Goal: Task Accomplishment & Management: Use online tool/utility

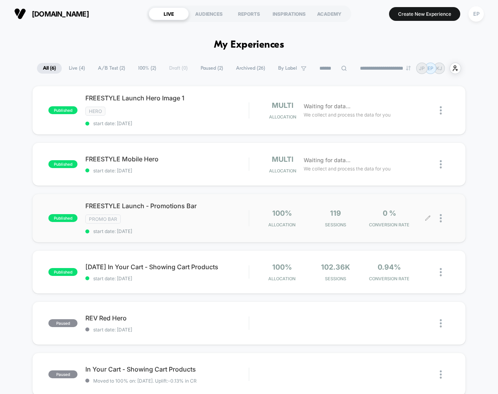
click at [432, 216] on div at bounding box center [438, 218] width 21 height 18
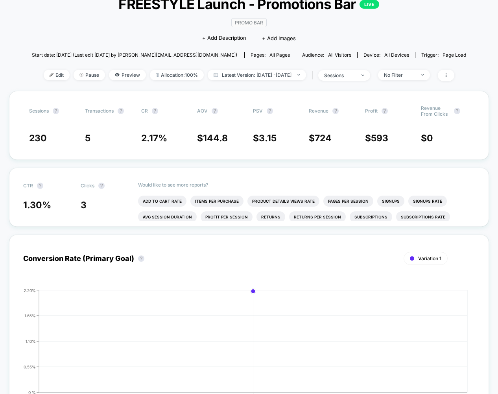
scroll to position [59, 0]
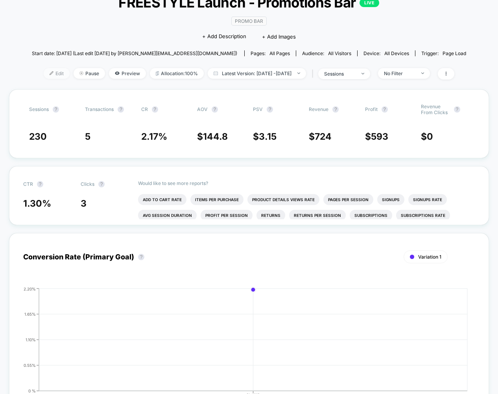
click at [46, 75] on span "Edit" at bounding box center [57, 73] width 26 height 11
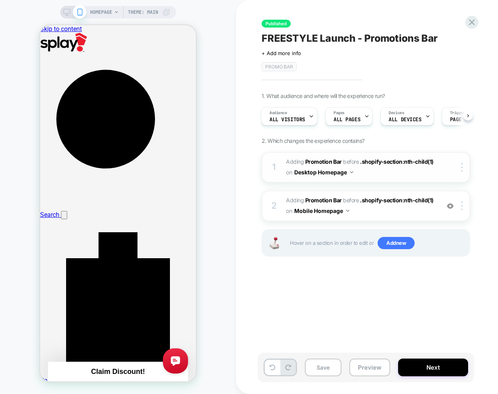
click at [353, 171] on img at bounding box center [351, 172] width 3 height 2
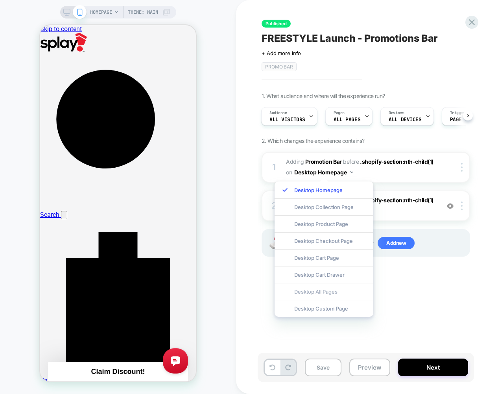
click at [324, 287] on div "Desktop All Pages" at bounding box center [324, 291] width 99 height 17
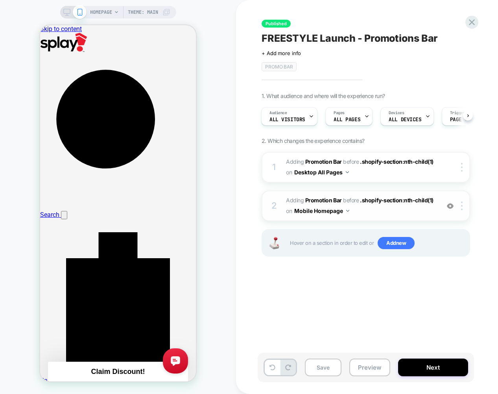
click at [350, 211] on span "#_loomi_addon_1760417435335 Adding Promotion Bar BEFORE .shopify-section:nth-ch…" at bounding box center [361, 205] width 150 height 21
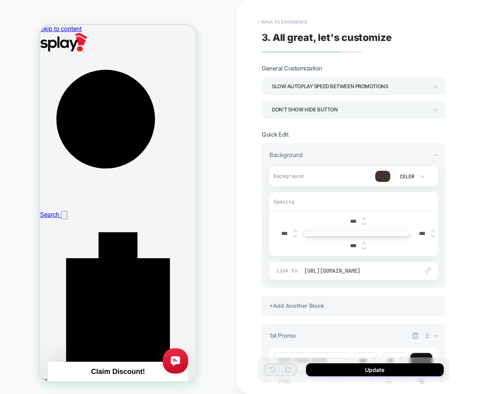
click at [257, 24] on button "< Back to experience" at bounding box center [282, 22] width 57 height 13
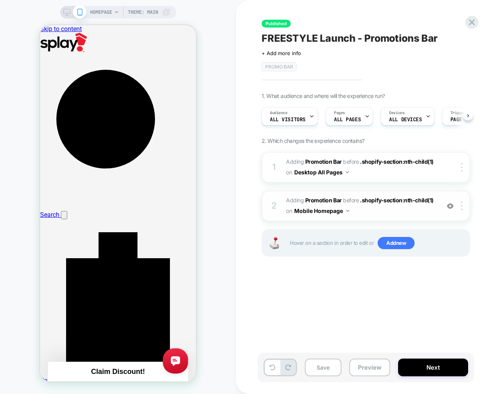
scroll to position [0, 0]
click at [341, 212] on button "Mobile Homepage" at bounding box center [321, 210] width 55 height 11
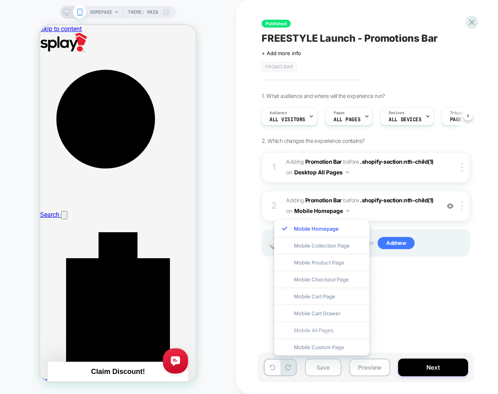
click at [322, 329] on div "Mobile All Pages" at bounding box center [321, 329] width 95 height 17
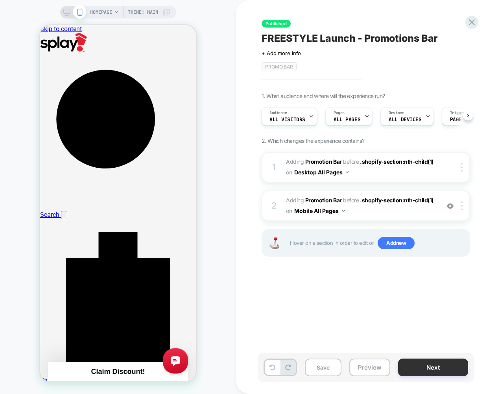
click at [432, 367] on button "Next" at bounding box center [433, 367] width 70 height 18
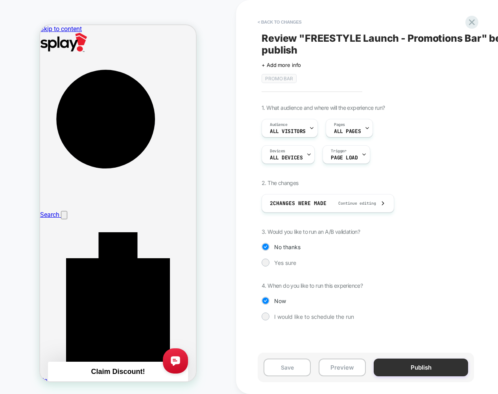
click at [418, 367] on button "Publish" at bounding box center [421, 367] width 94 height 18
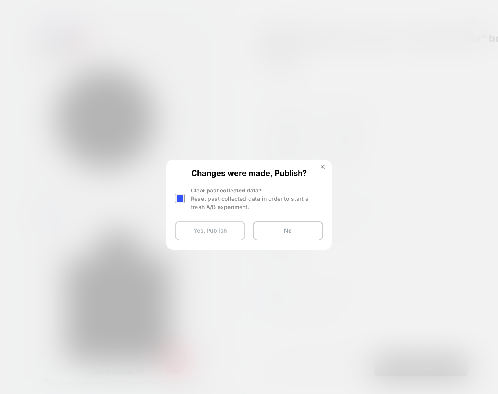
click at [224, 230] on button "Yes, Publish" at bounding box center [210, 231] width 70 height 20
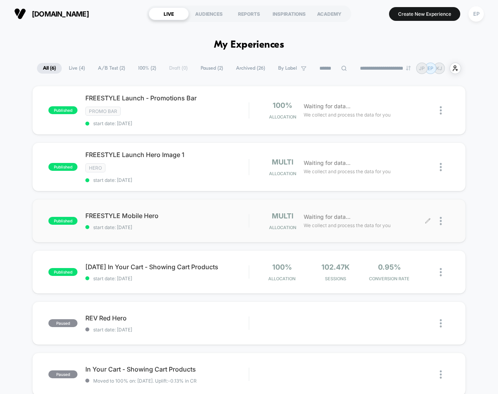
click at [431, 220] on div at bounding box center [438, 221] width 21 height 18
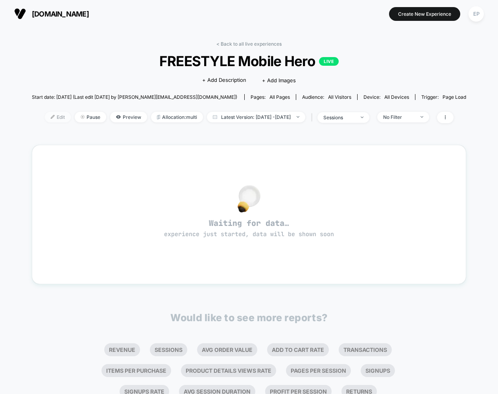
click at [45, 114] on span "Edit" at bounding box center [58, 117] width 26 height 11
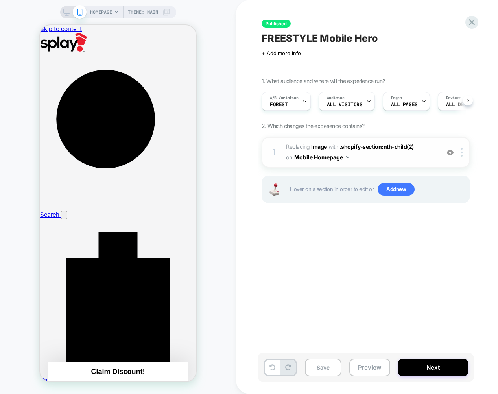
scroll to position [0, 0]
click at [321, 148] on b "Image" at bounding box center [319, 146] width 16 height 7
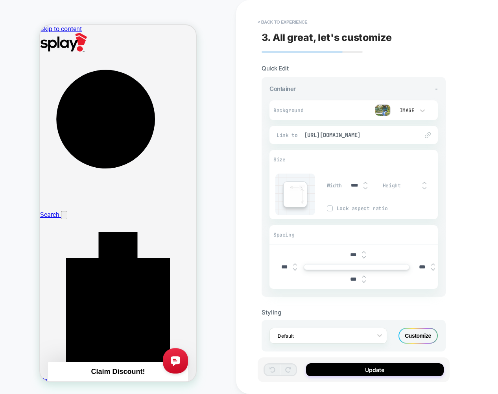
click at [375, 108] on img at bounding box center [383, 110] width 16 height 12
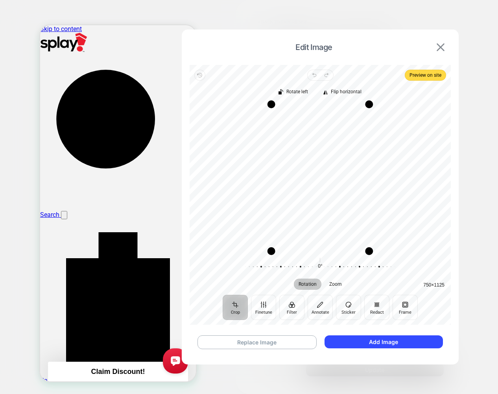
click at [441, 47] on img at bounding box center [441, 47] width 8 height 8
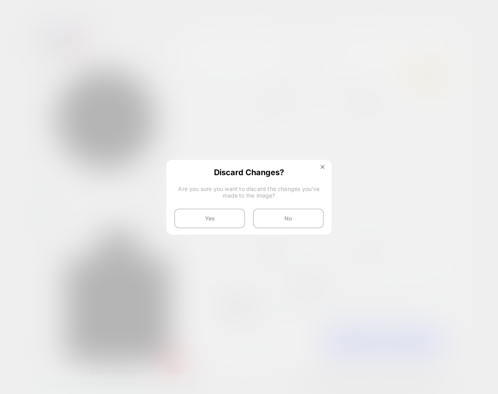
click at [248, 216] on div "Yes No" at bounding box center [249, 219] width 150 height 20
click at [221, 214] on button "Yes" at bounding box center [209, 219] width 71 height 20
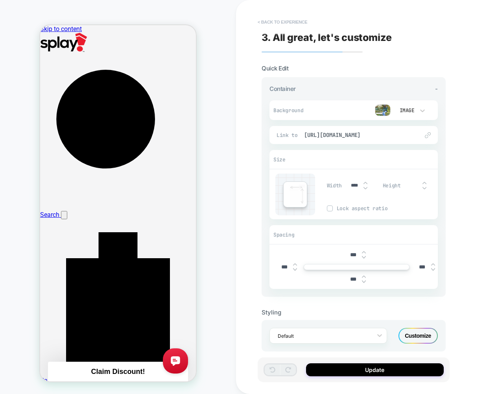
click at [266, 17] on button "< Back to experience" at bounding box center [282, 22] width 57 height 13
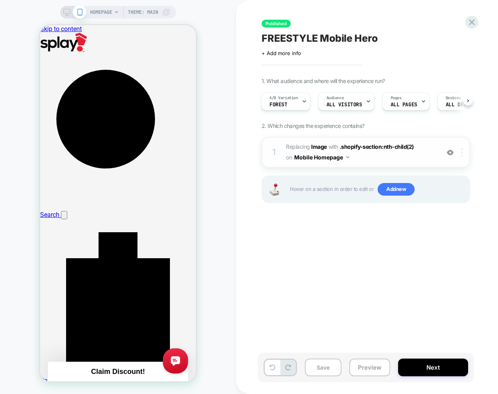
click at [461, 152] on img at bounding box center [462, 152] width 2 height 9
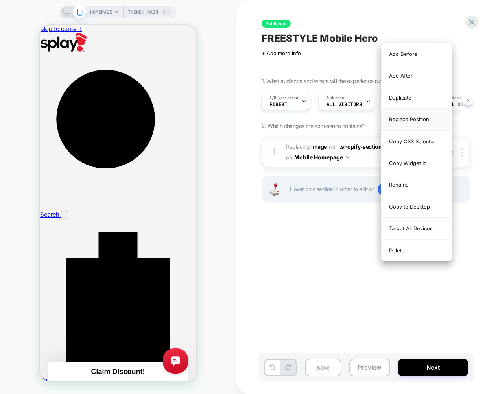
click at [414, 119] on div "Replace Position" at bounding box center [416, 120] width 70 height 22
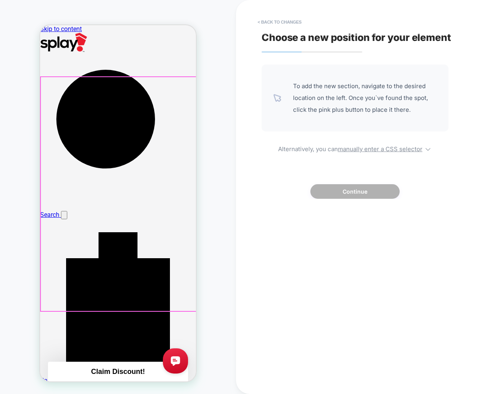
click at [150, 139] on div at bounding box center [119, 194] width 156 height 234
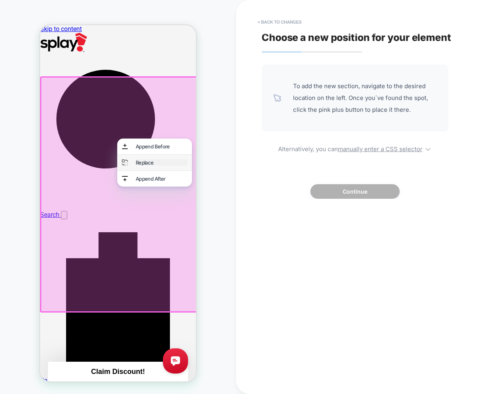
click at [150, 164] on div "Replace" at bounding box center [162, 162] width 52 height 6
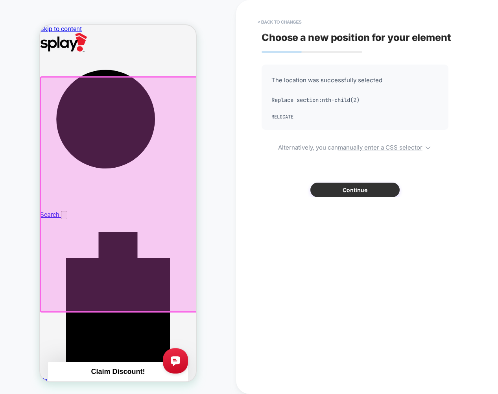
click at [355, 191] on button "Continue" at bounding box center [354, 190] width 89 height 15
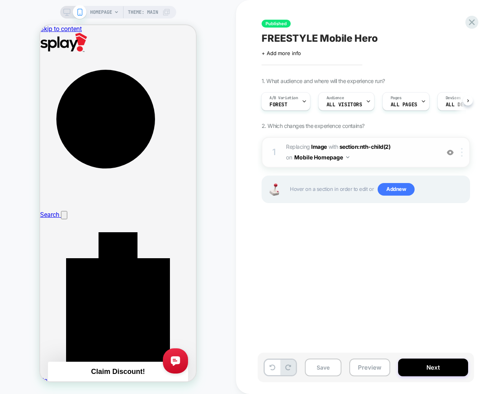
click at [461, 151] on div at bounding box center [463, 152] width 13 height 9
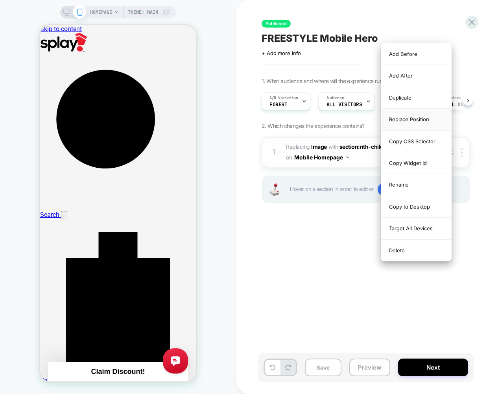
click at [414, 119] on div "Replace Position" at bounding box center [416, 120] width 70 height 22
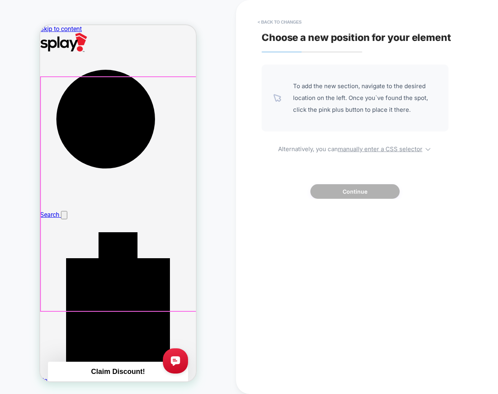
click at [148, 126] on div at bounding box center [119, 194] width 156 height 234
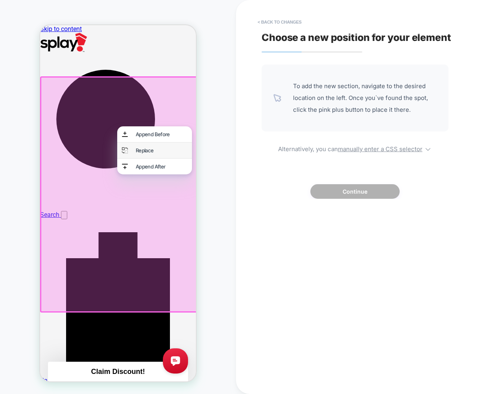
click at [148, 147] on div "Replace" at bounding box center [154, 150] width 75 height 16
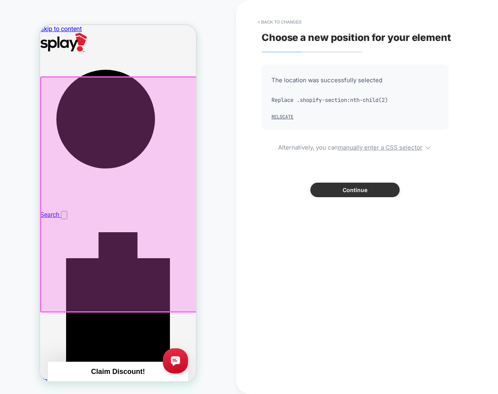
click at [334, 190] on button "Continue" at bounding box center [354, 190] width 89 height 15
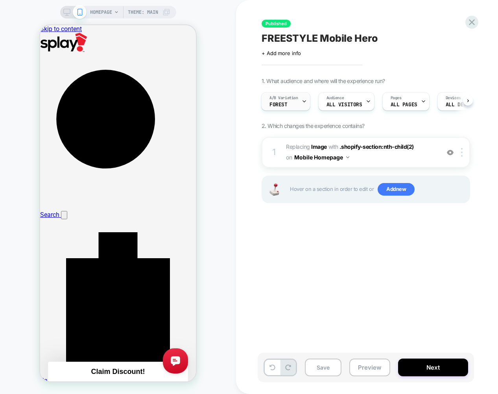
click at [297, 100] on span "A/B Variation" at bounding box center [284, 98] width 29 height 6
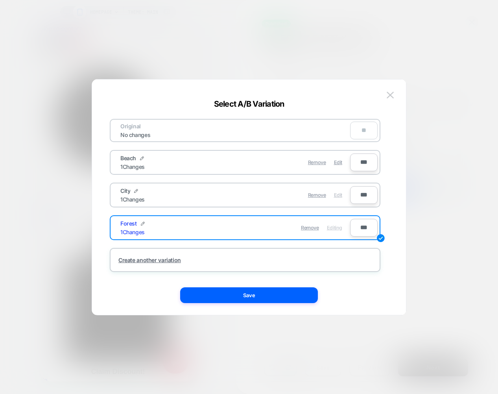
click at [338, 193] on span "Edit" at bounding box center [338, 195] width 8 height 6
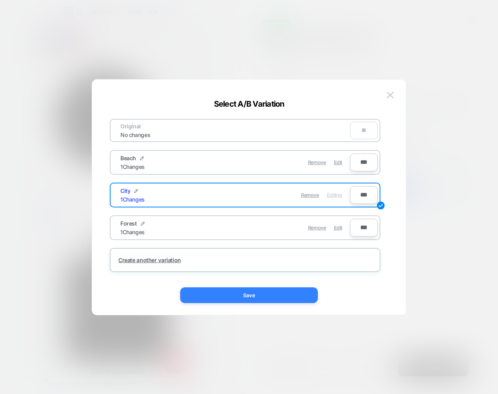
click at [291, 292] on button "Save" at bounding box center [249, 295] width 138 height 16
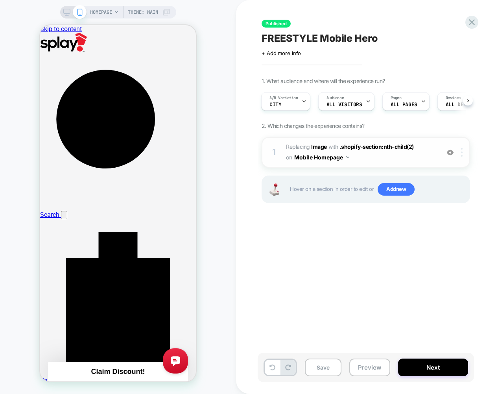
click at [462, 152] on img at bounding box center [462, 152] width 2 height 9
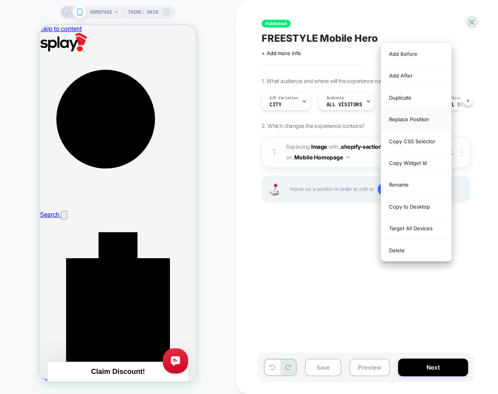
click at [425, 116] on div "Replace Position" at bounding box center [416, 120] width 70 height 22
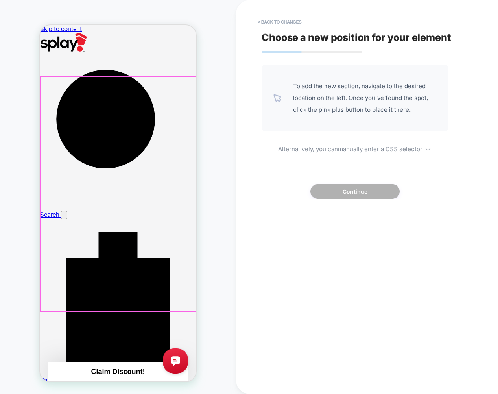
click at [134, 139] on div at bounding box center [119, 194] width 156 height 234
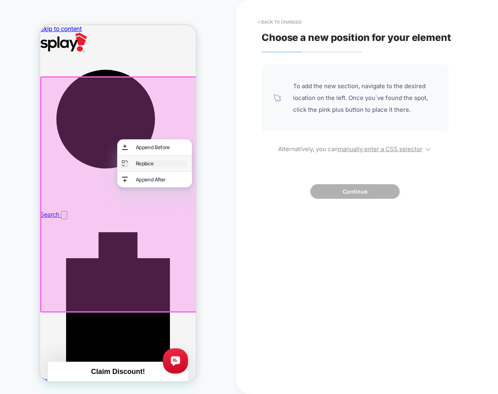
click at [150, 164] on div "Replace" at bounding box center [162, 163] width 52 height 6
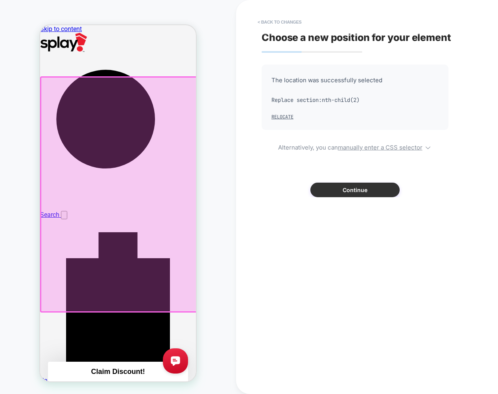
click at [357, 196] on button "Continue" at bounding box center [354, 190] width 89 height 15
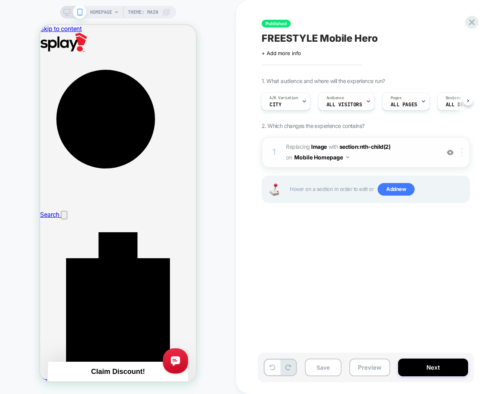
click at [462, 155] on img at bounding box center [462, 152] width 2 height 9
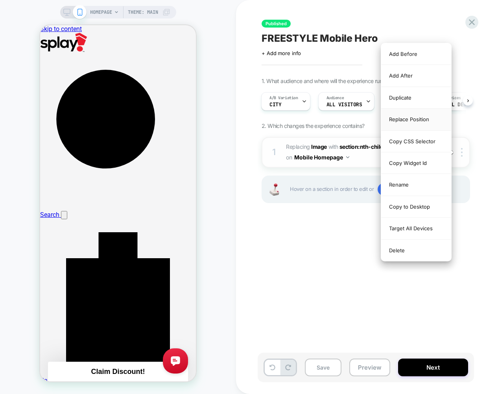
click at [417, 122] on div "Replace Position" at bounding box center [416, 120] width 70 height 22
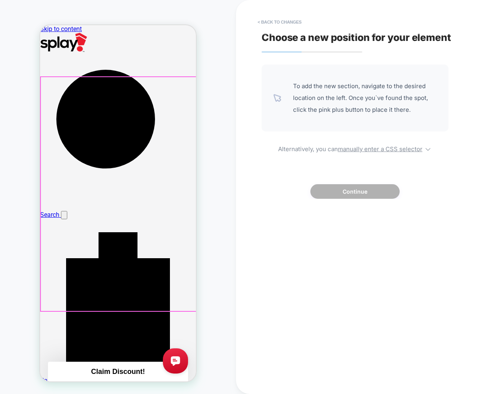
click at [94, 129] on div at bounding box center [119, 194] width 156 height 234
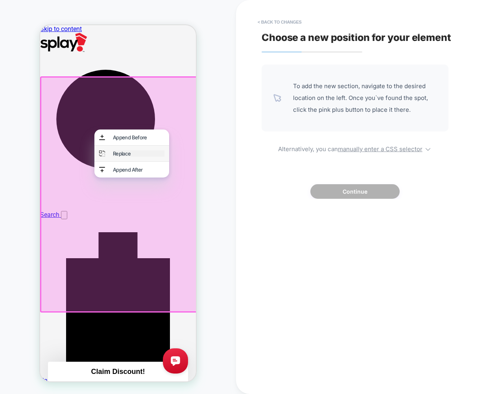
click at [122, 153] on div "Replace" at bounding box center [139, 153] width 52 height 6
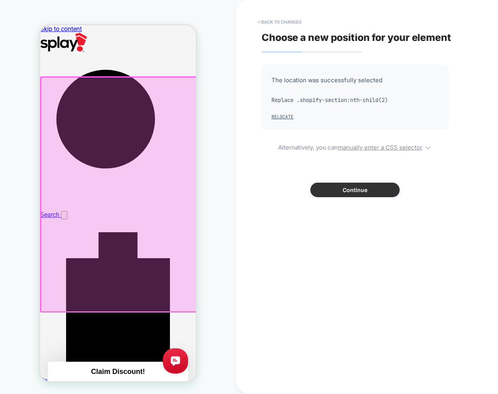
click at [359, 186] on button "Continue" at bounding box center [354, 190] width 89 height 15
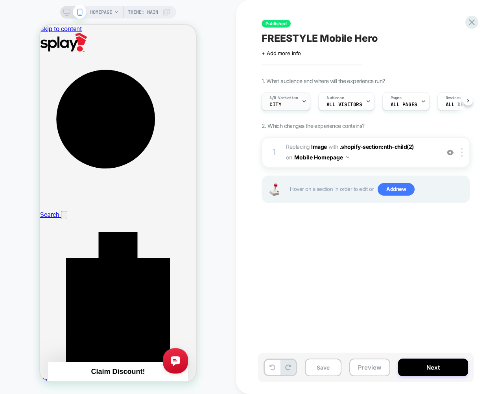
click at [294, 105] on div "A/B Variation City" at bounding box center [284, 101] width 44 height 18
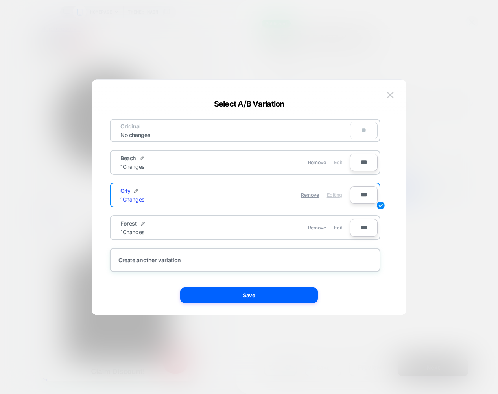
click at [339, 161] on span "Edit" at bounding box center [338, 162] width 8 height 6
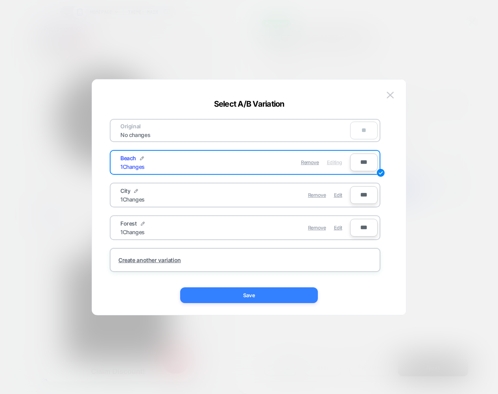
click at [300, 292] on button "Save" at bounding box center [249, 295] width 138 height 16
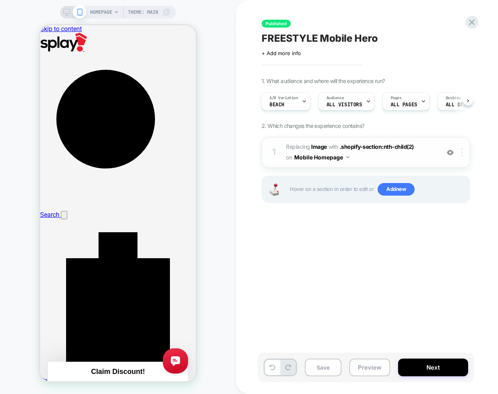
click at [461, 153] on img at bounding box center [462, 152] width 2 height 9
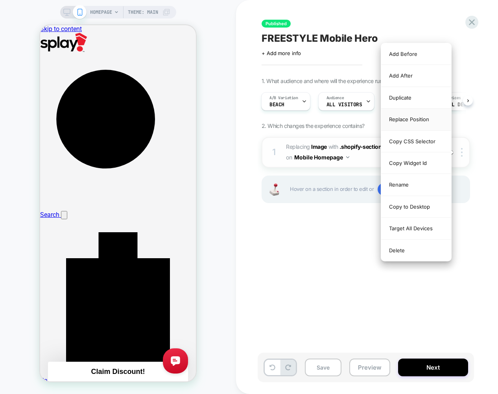
click at [414, 119] on div "Replace Position" at bounding box center [416, 120] width 70 height 22
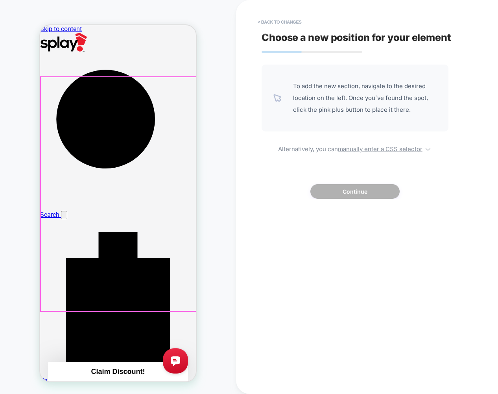
click at [135, 169] on div at bounding box center [119, 194] width 156 height 234
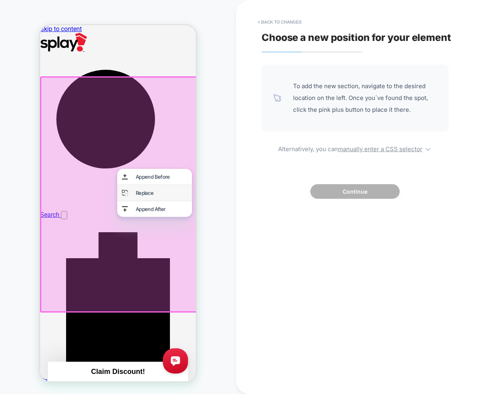
click at [152, 190] on div "Replace" at bounding box center [154, 193] width 75 height 16
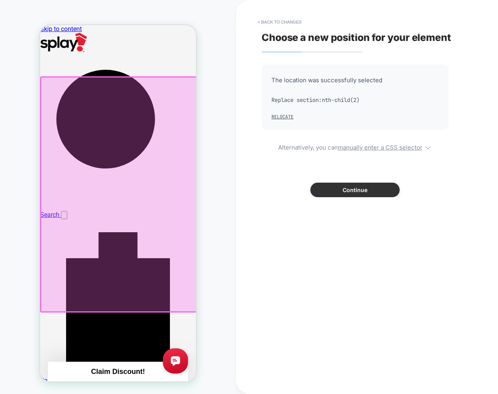
click at [345, 192] on button "Continue" at bounding box center [354, 190] width 89 height 15
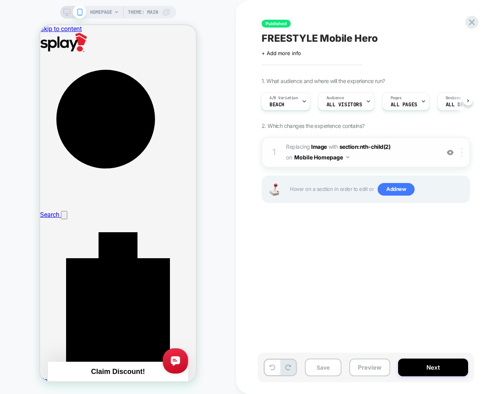
click at [465, 155] on div at bounding box center [463, 152] width 13 height 9
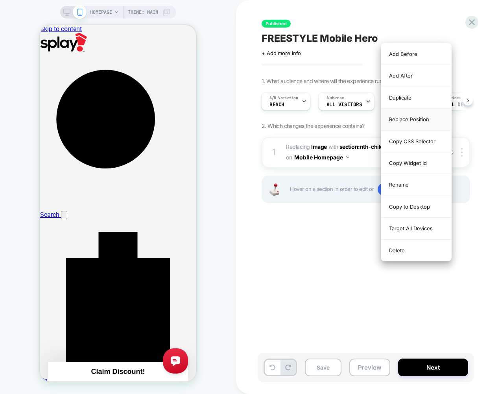
click at [414, 118] on div "Replace Position" at bounding box center [416, 120] width 70 height 22
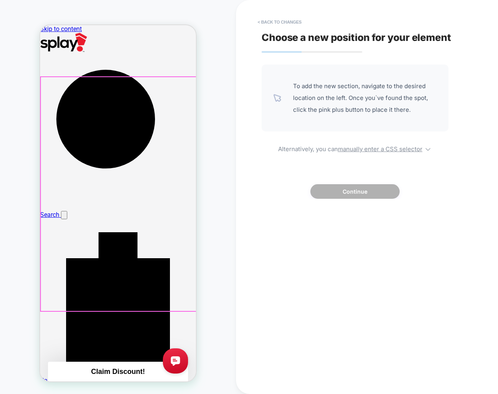
click at [152, 172] on div at bounding box center [119, 194] width 156 height 234
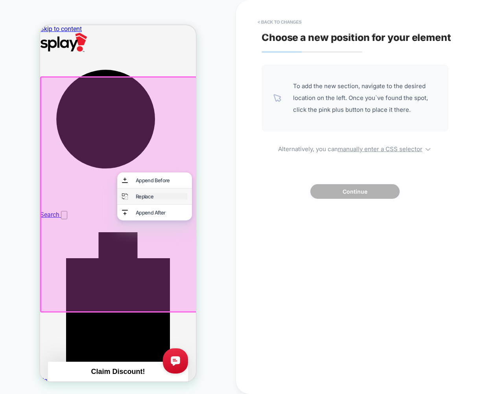
click at [164, 198] on div "Replace" at bounding box center [162, 196] width 52 height 6
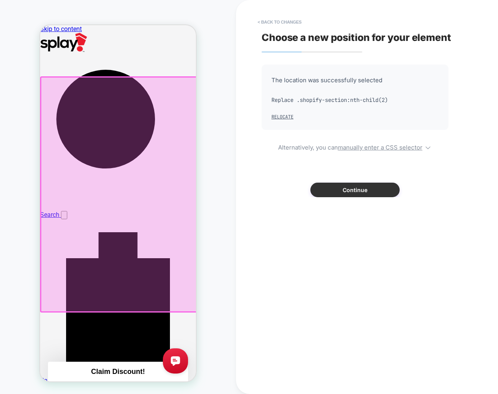
click at [338, 189] on button "Continue" at bounding box center [354, 190] width 89 height 15
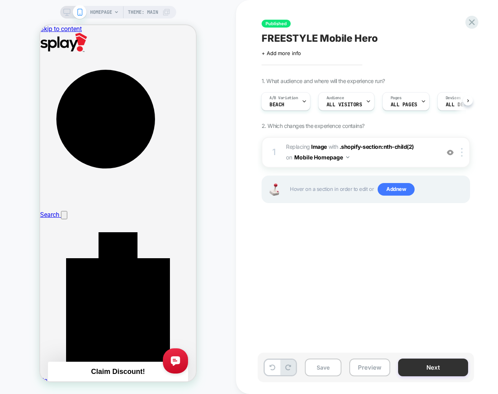
click at [429, 366] on button "Next" at bounding box center [433, 367] width 70 height 18
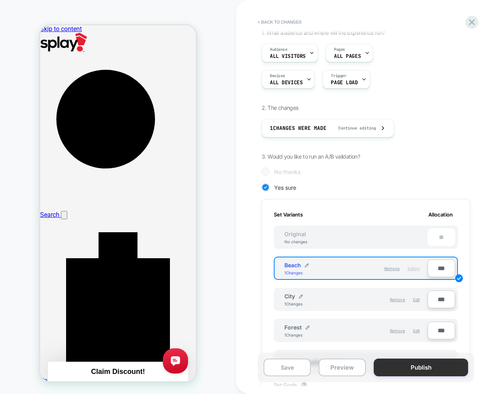
scroll to position [57, 0]
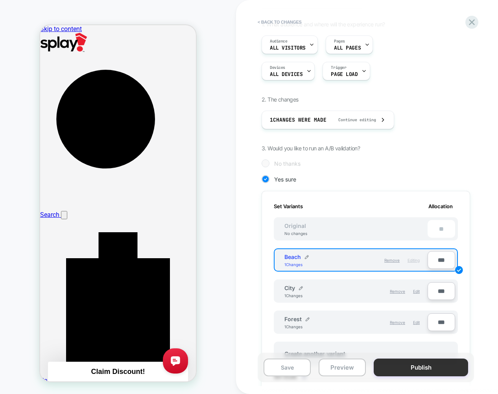
click at [407, 371] on button "Publish" at bounding box center [421, 367] width 94 height 18
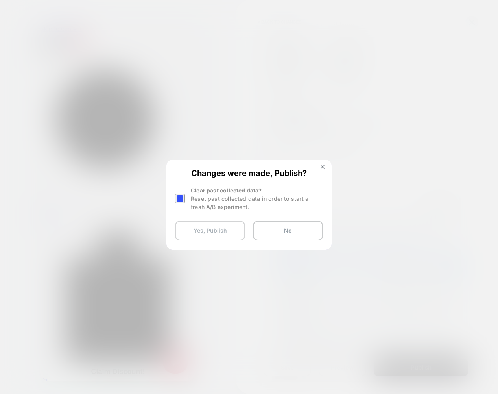
click at [209, 236] on button "Yes, Publish" at bounding box center [210, 231] width 70 height 20
